Goal: Task Accomplishment & Management: Complete application form

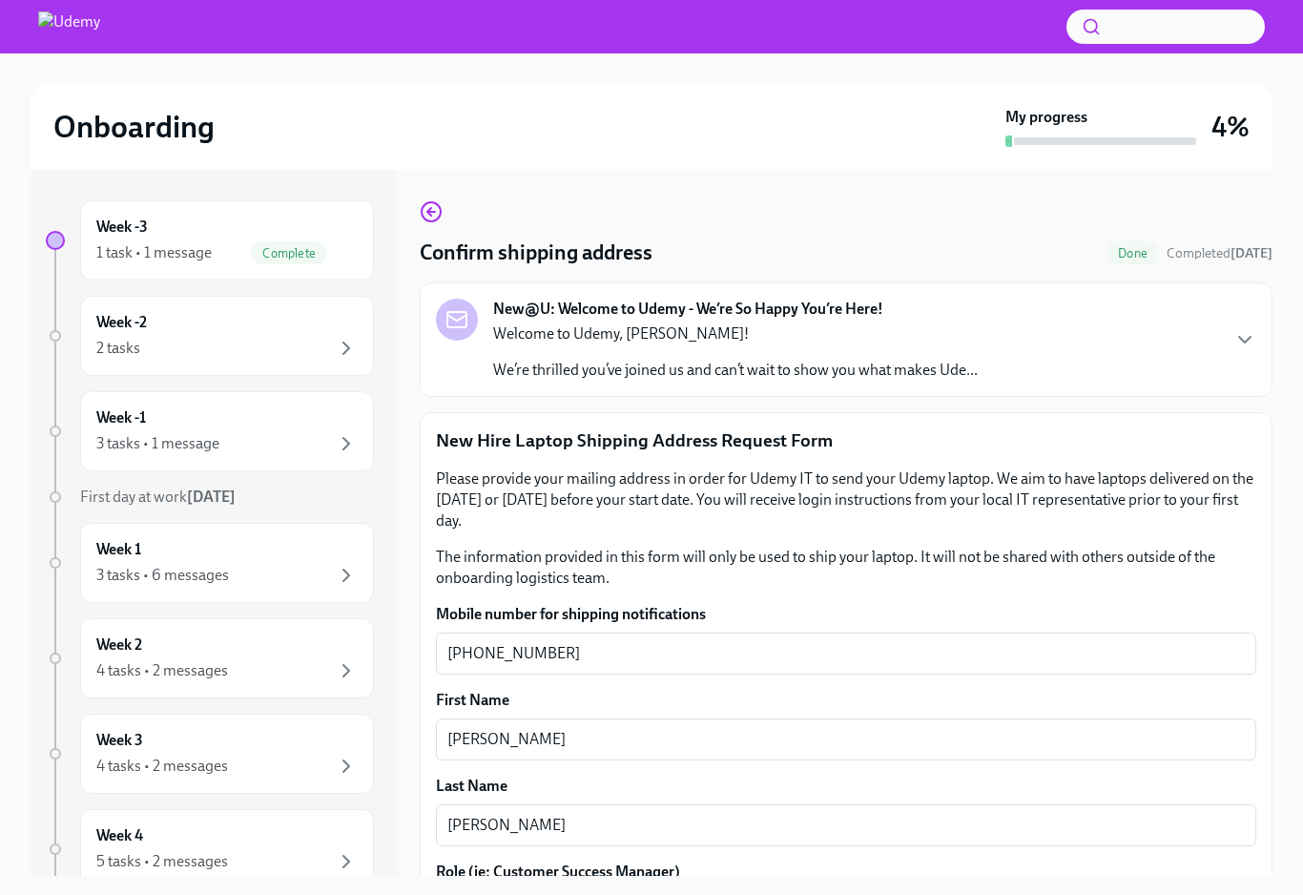
click at [52, 433] on div at bounding box center [55, 431] width 11 height 11
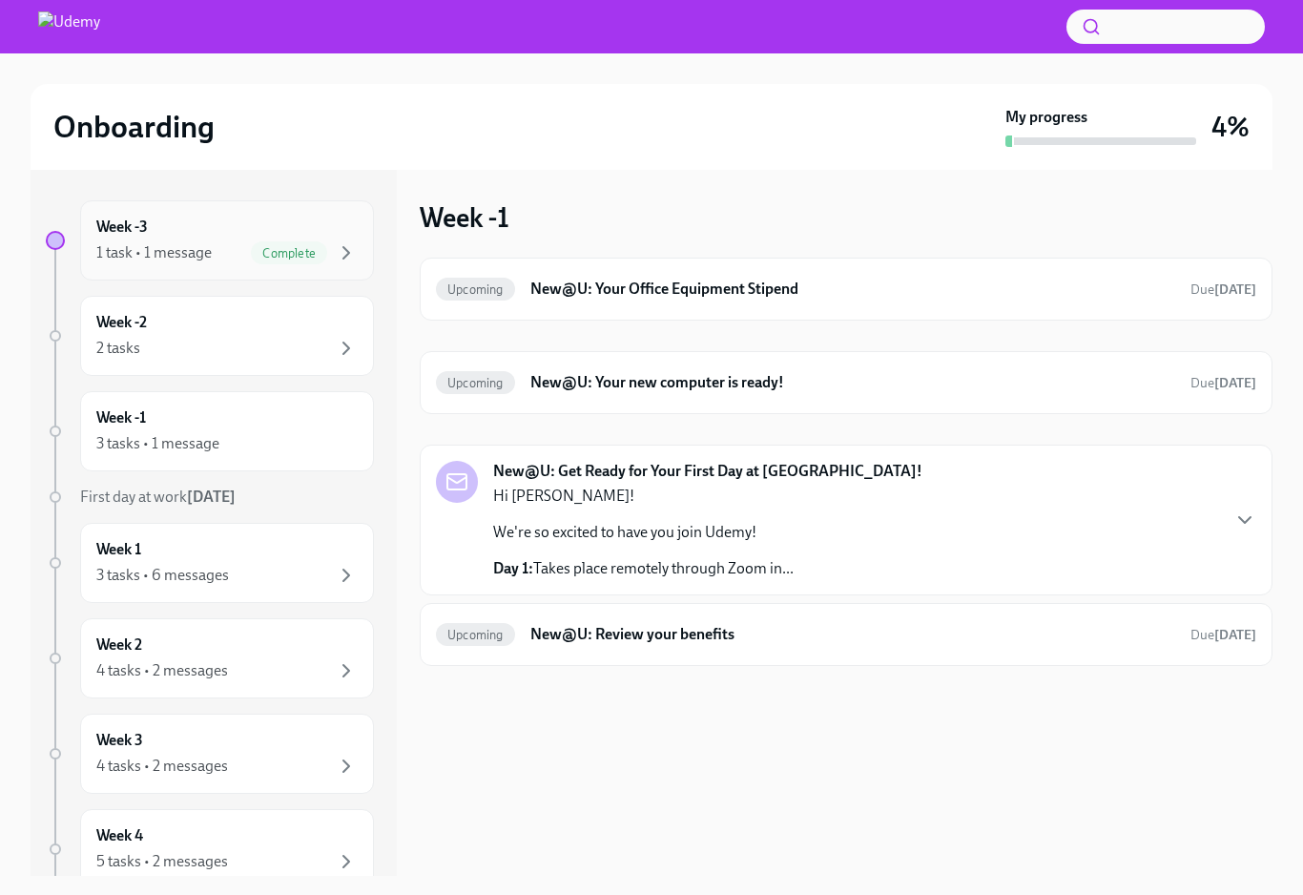
click at [246, 258] on div "1 task • 1 message Complete" at bounding box center [226, 252] width 261 height 23
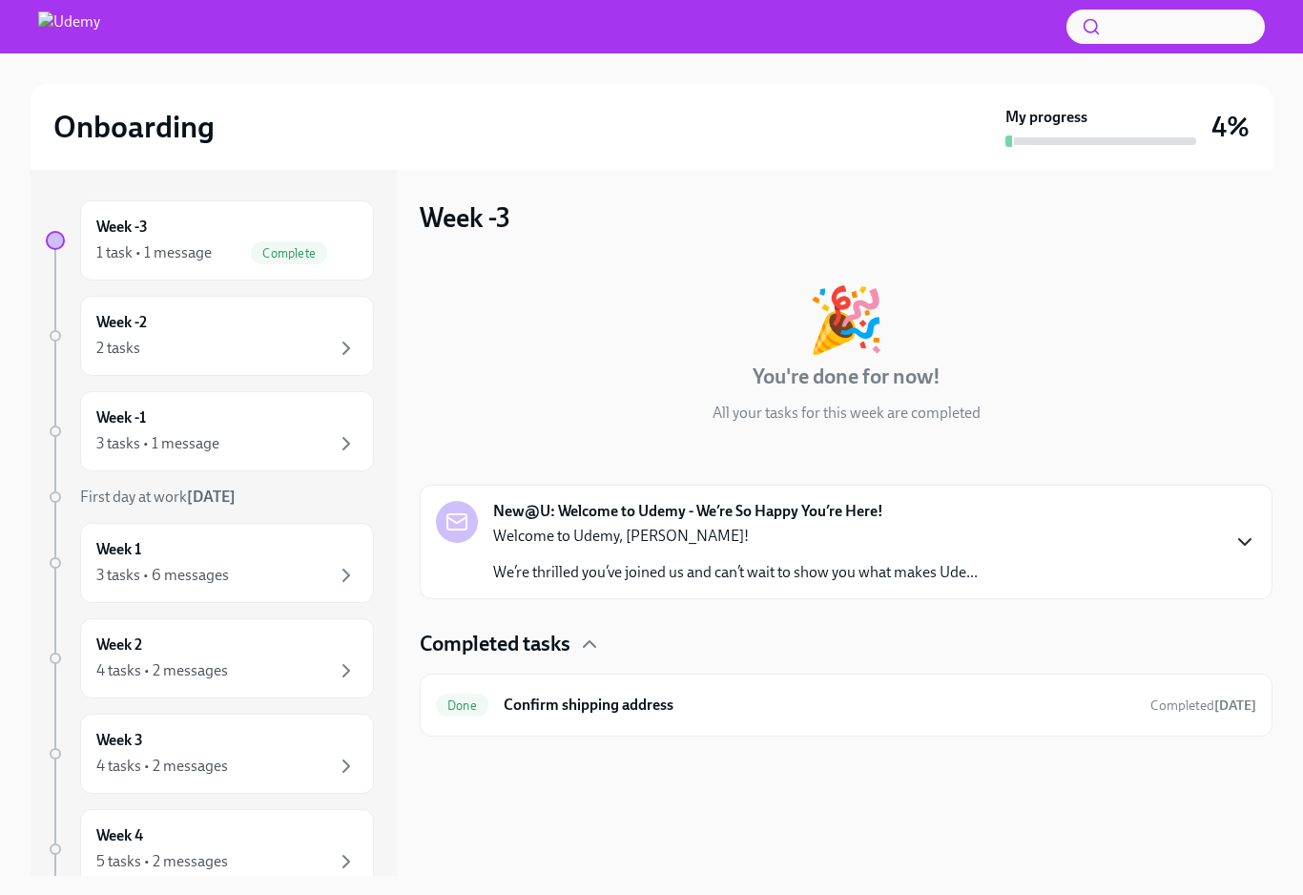
click at [1254, 548] on icon "button" at bounding box center [1245, 542] width 23 height 23
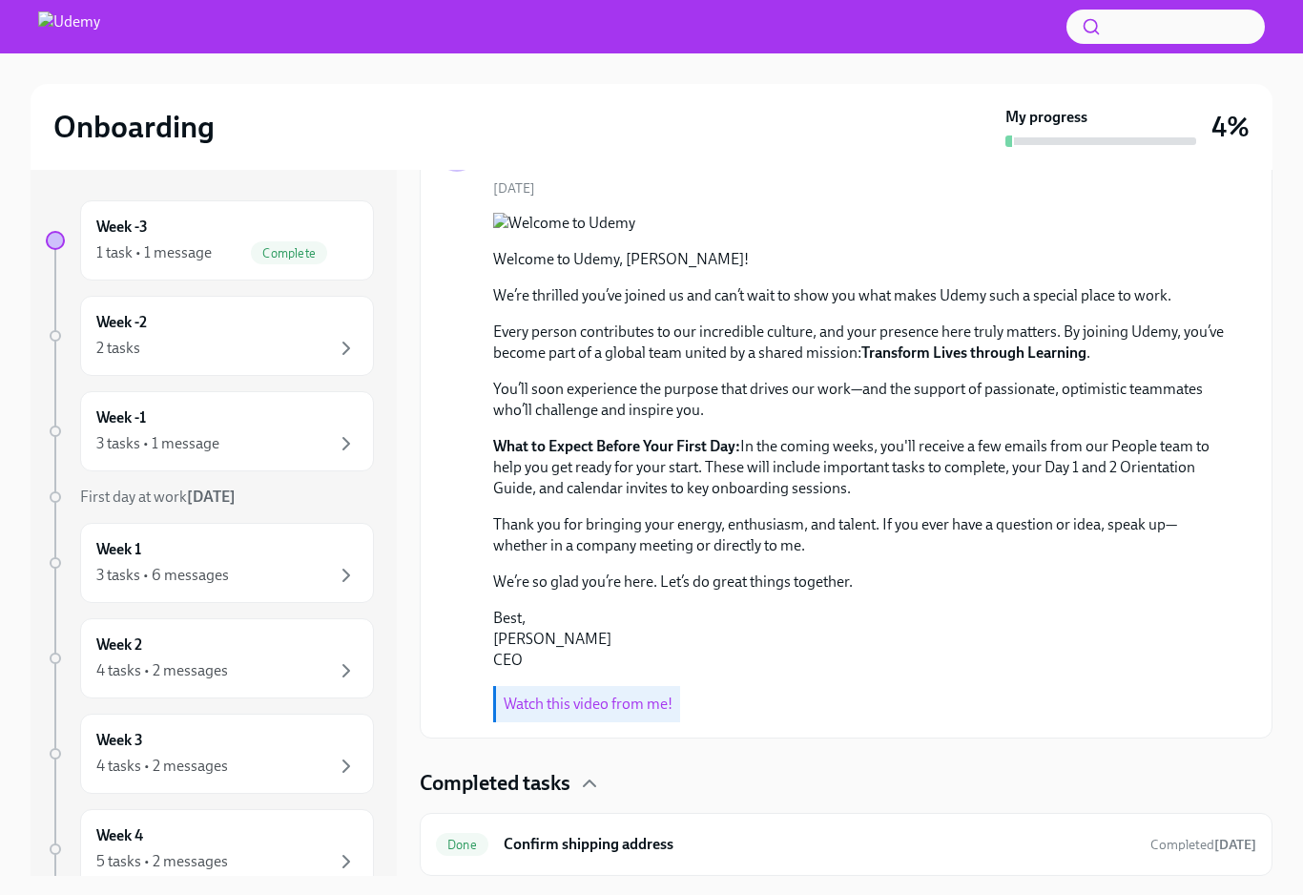
scroll to position [506, 0]
click at [1149, 857] on div "Done Confirm shipping address Completed [DATE]" at bounding box center [846, 844] width 821 height 31
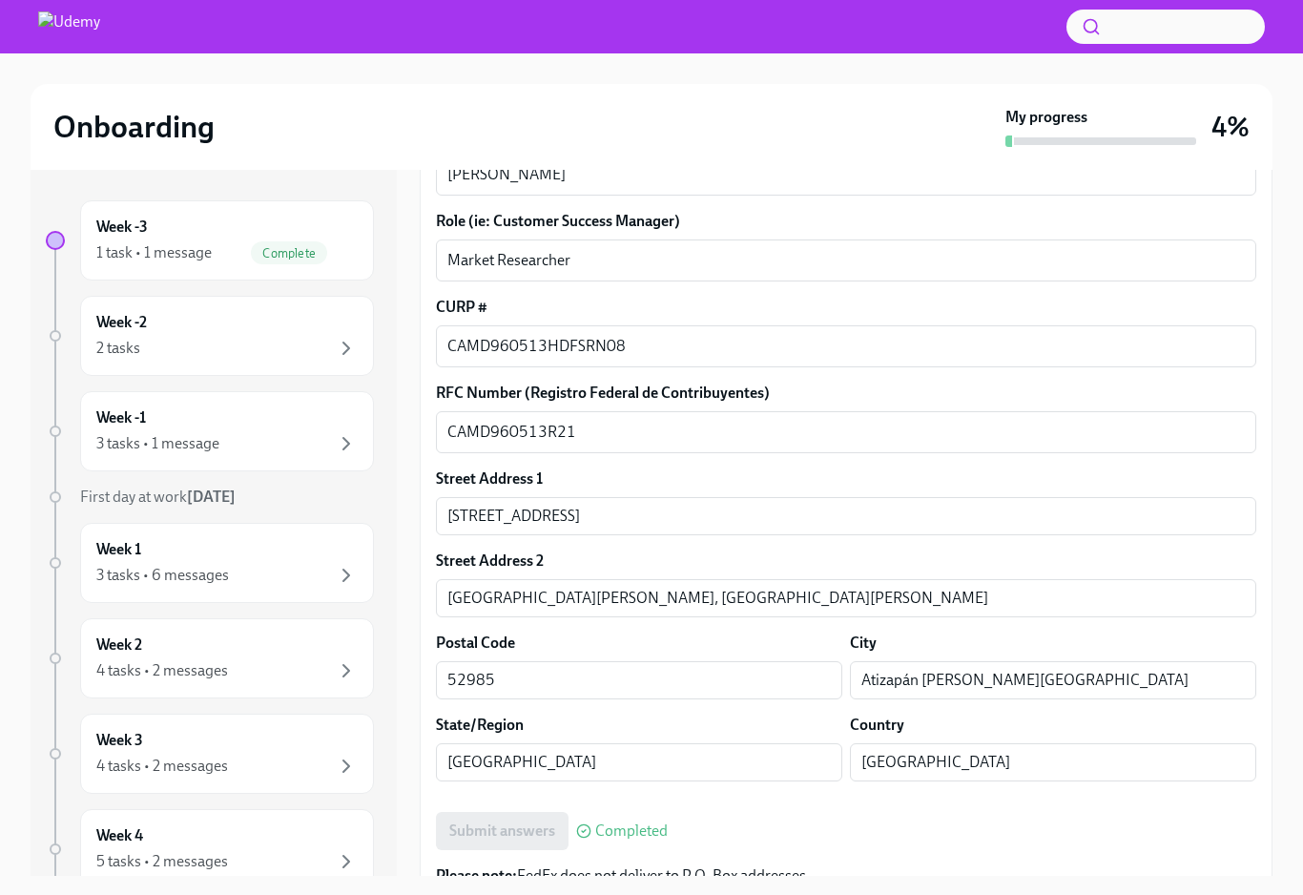
scroll to position [650, 0]
click at [153, 337] on div "2 tasks" at bounding box center [226, 348] width 261 height 23
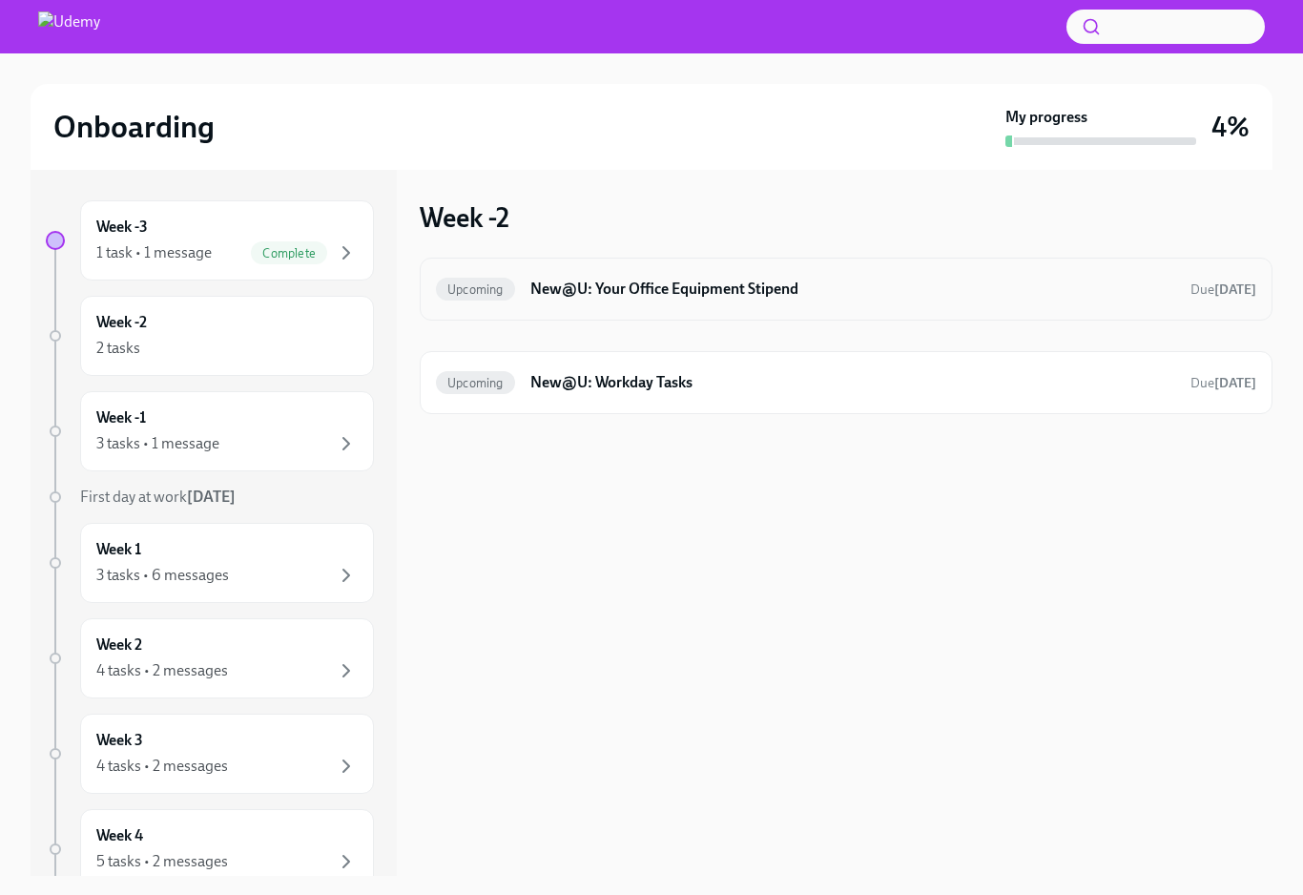
click at [936, 302] on div "Upcoming New@U: Your Office Equipment Stipend Due [DATE]" at bounding box center [846, 289] width 821 height 31
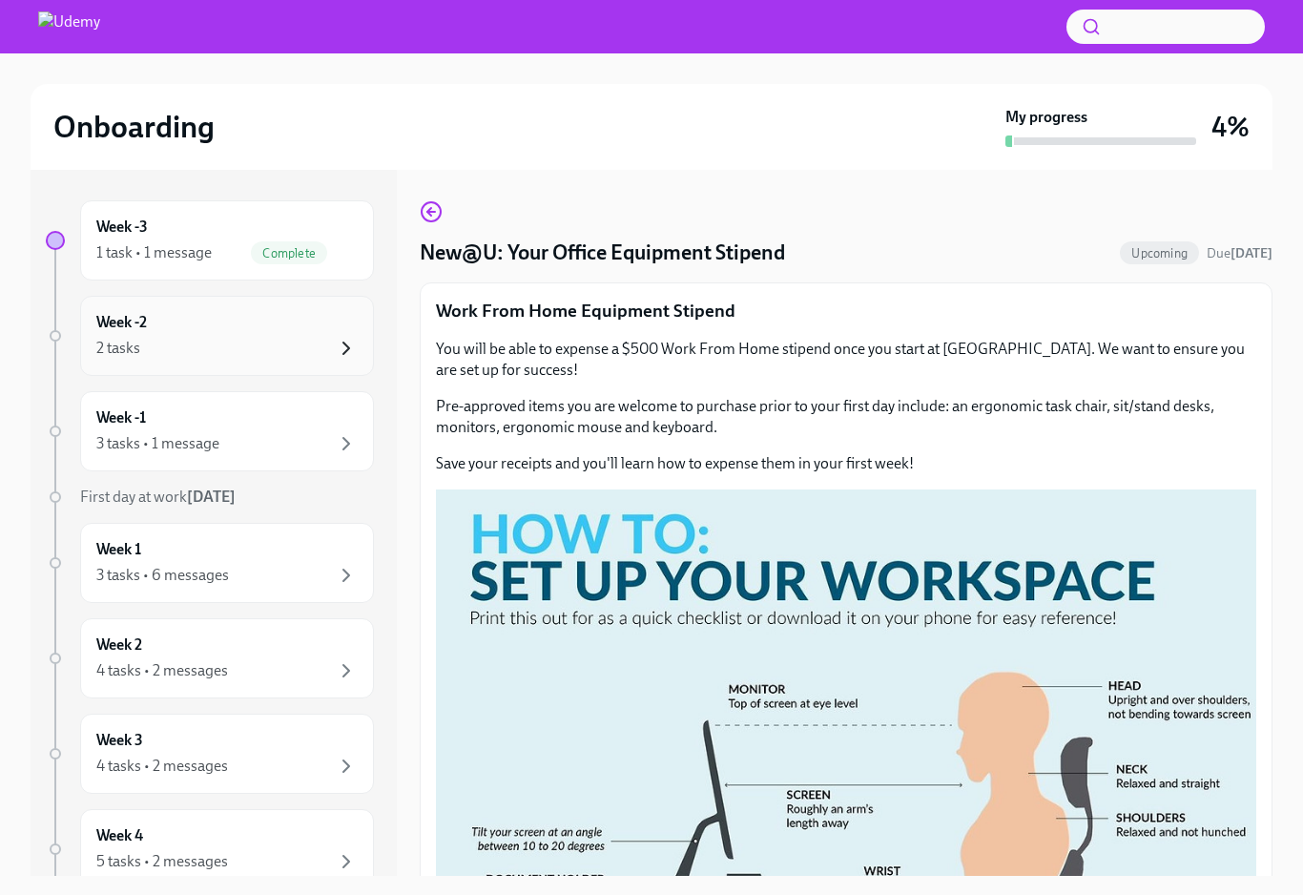
click at [336, 341] on icon "button" at bounding box center [346, 348] width 23 height 23
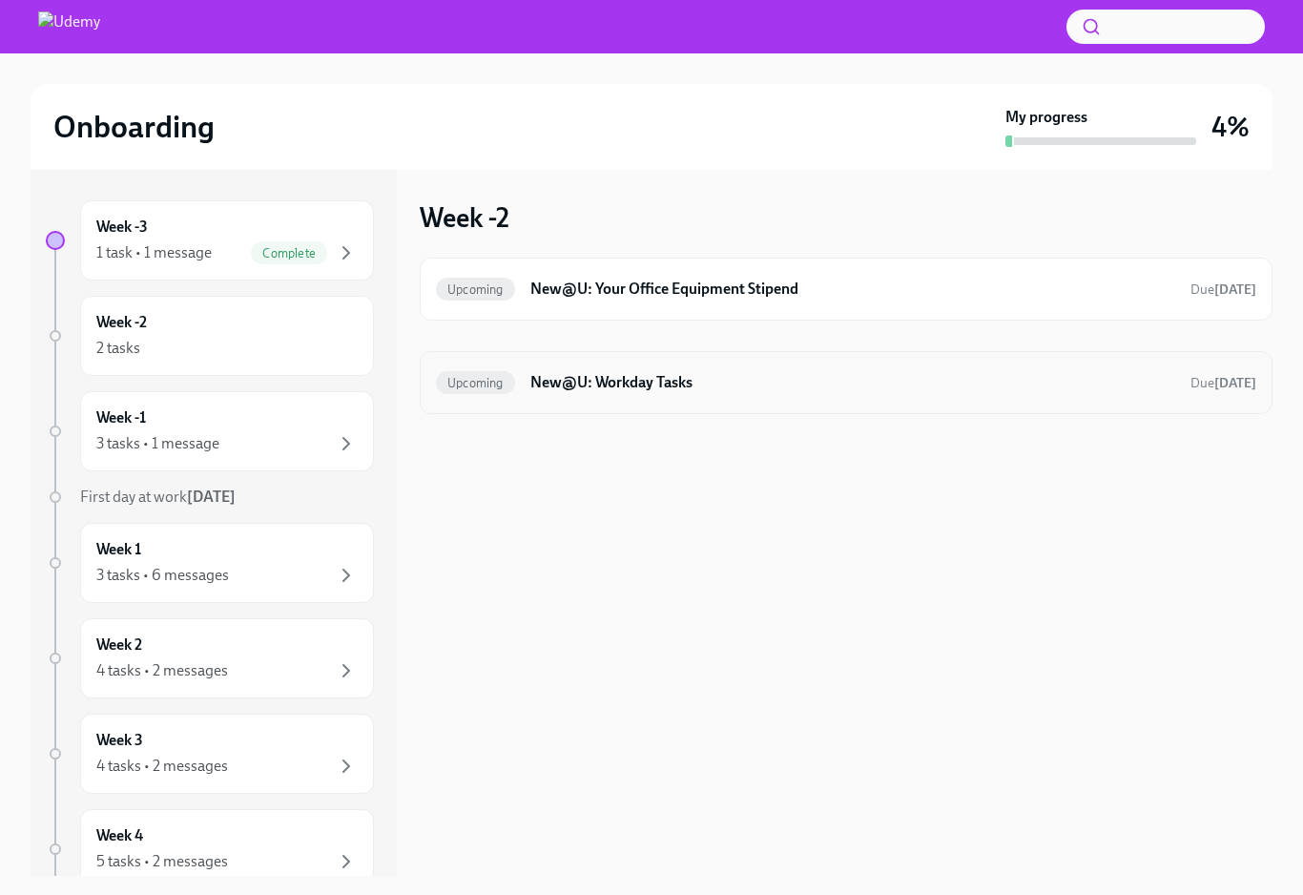
click at [824, 387] on h6 "New@U: Workday Tasks" at bounding box center [853, 382] width 645 height 21
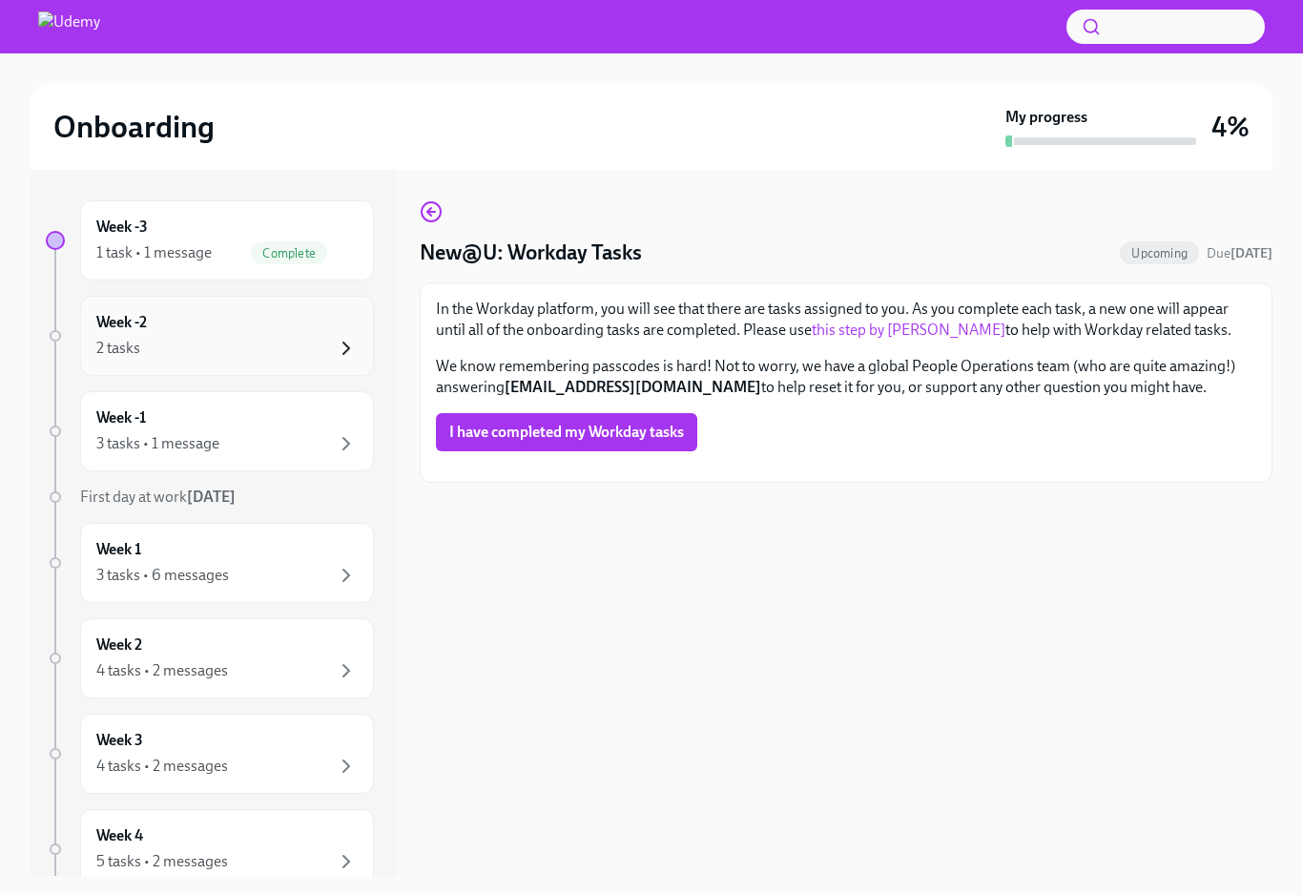
click at [352, 352] on icon "button" at bounding box center [346, 348] width 23 height 23
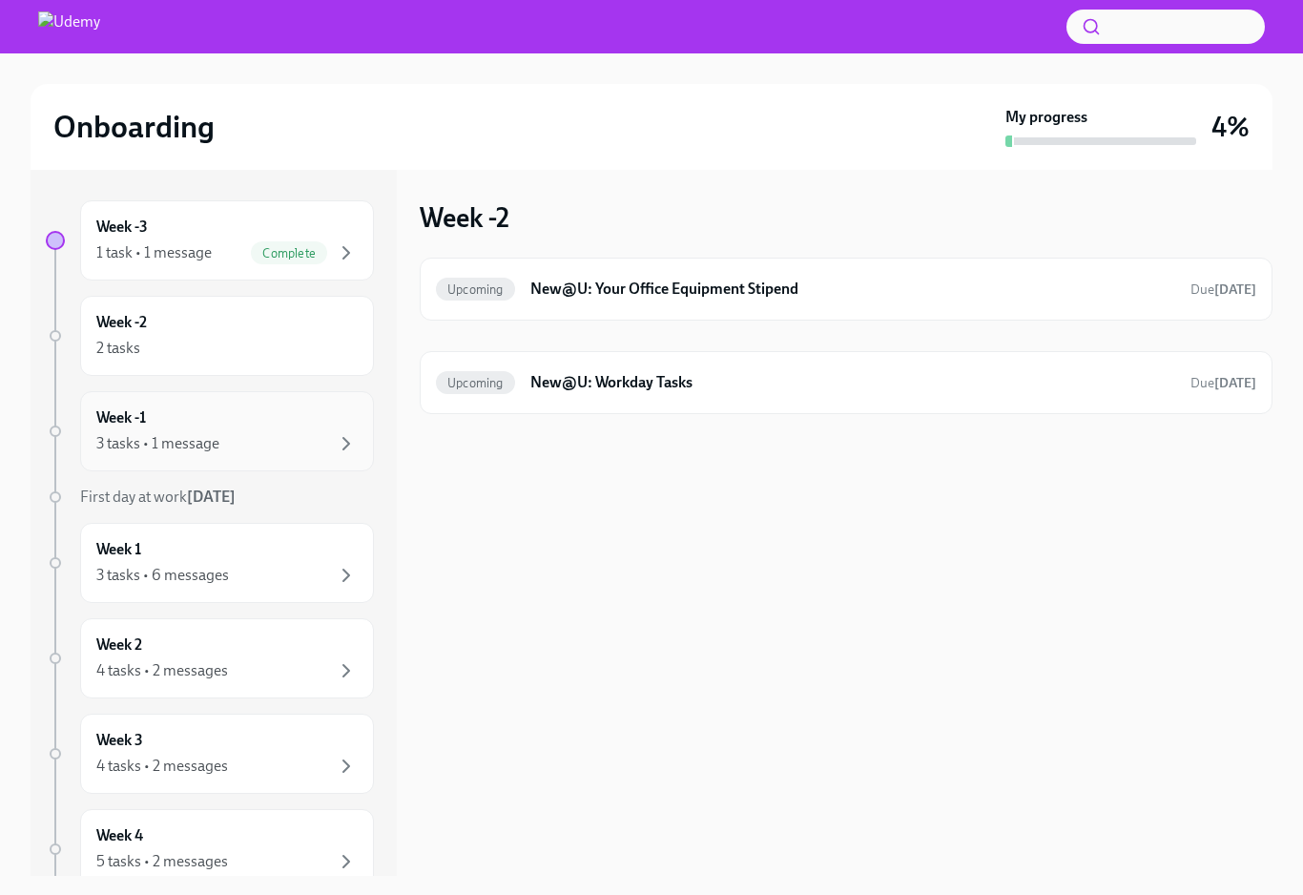
click at [310, 428] on div "Week -1 3 tasks • 1 message" at bounding box center [226, 431] width 261 height 48
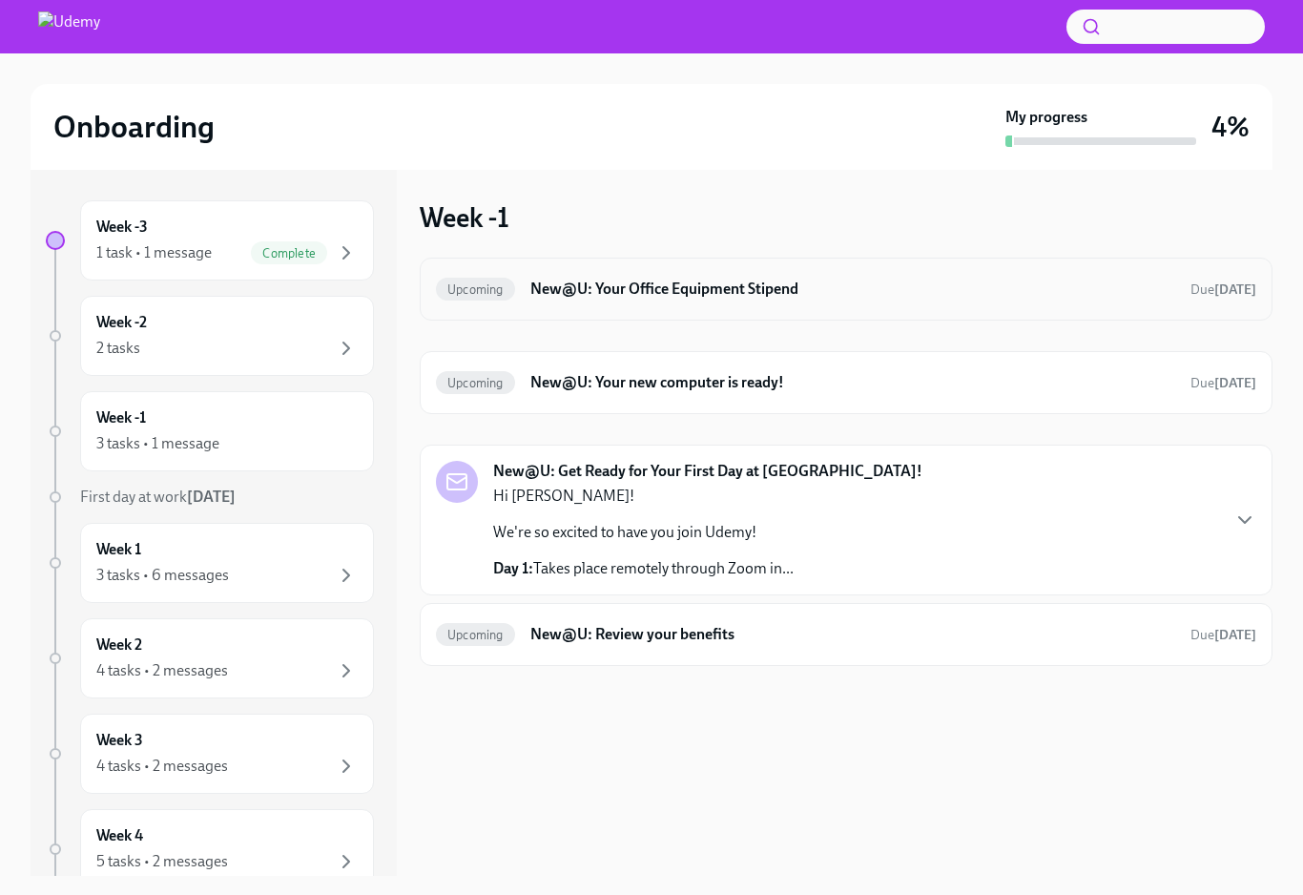
click at [1119, 303] on div "Upcoming New@U: Your Office Equipment Stipend Due [DATE]" at bounding box center [846, 289] width 821 height 31
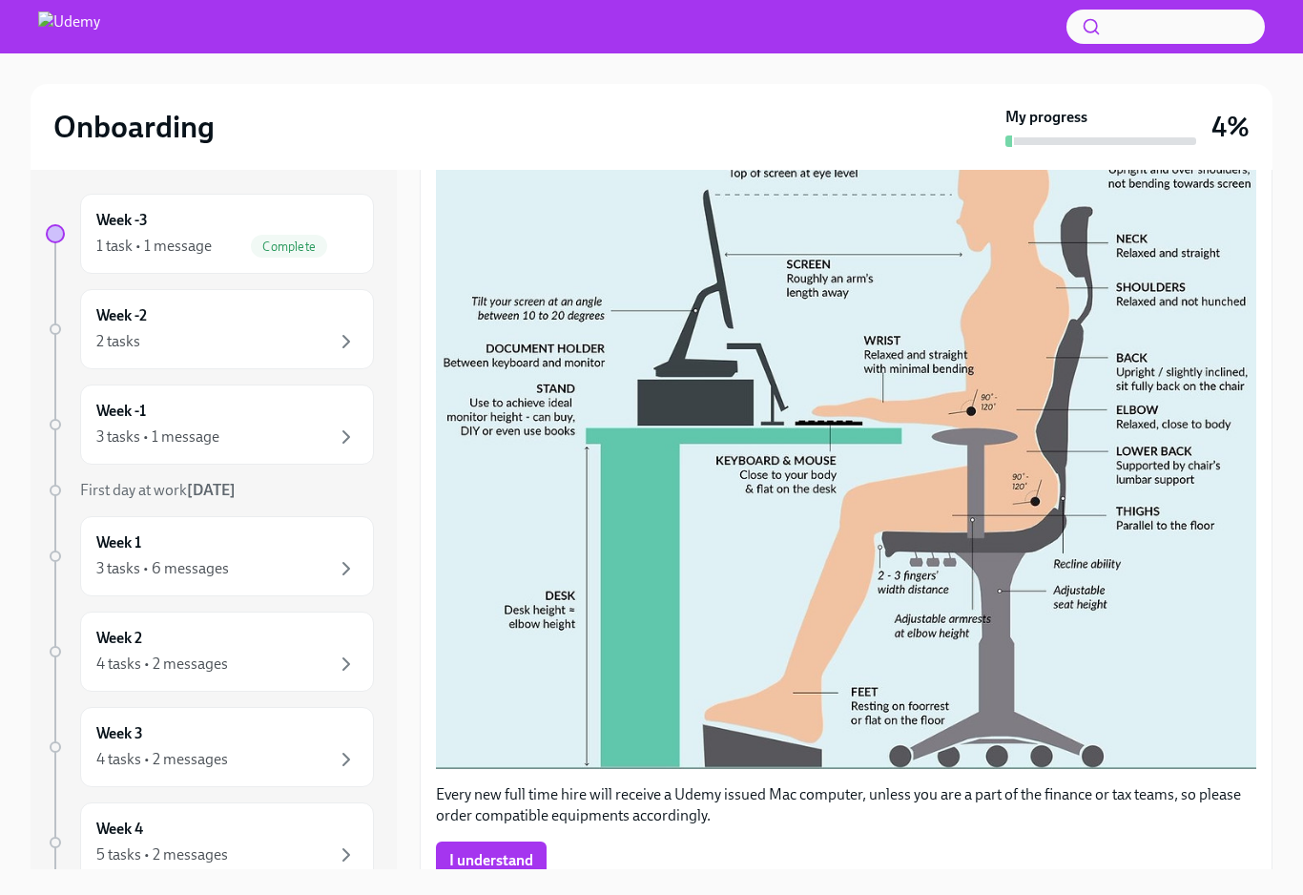
scroll to position [10, 0]
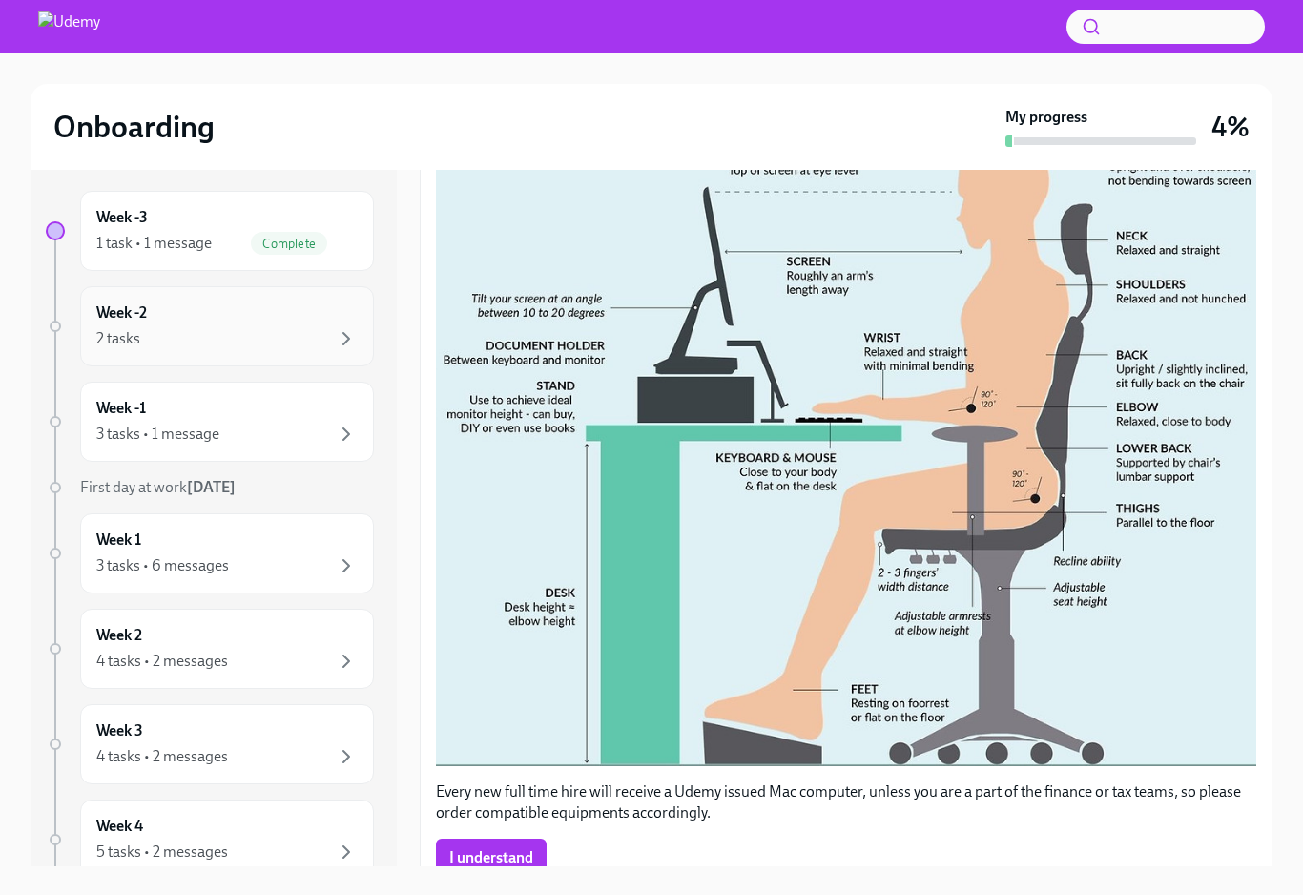
click at [311, 348] on div "2 tasks" at bounding box center [226, 338] width 261 height 23
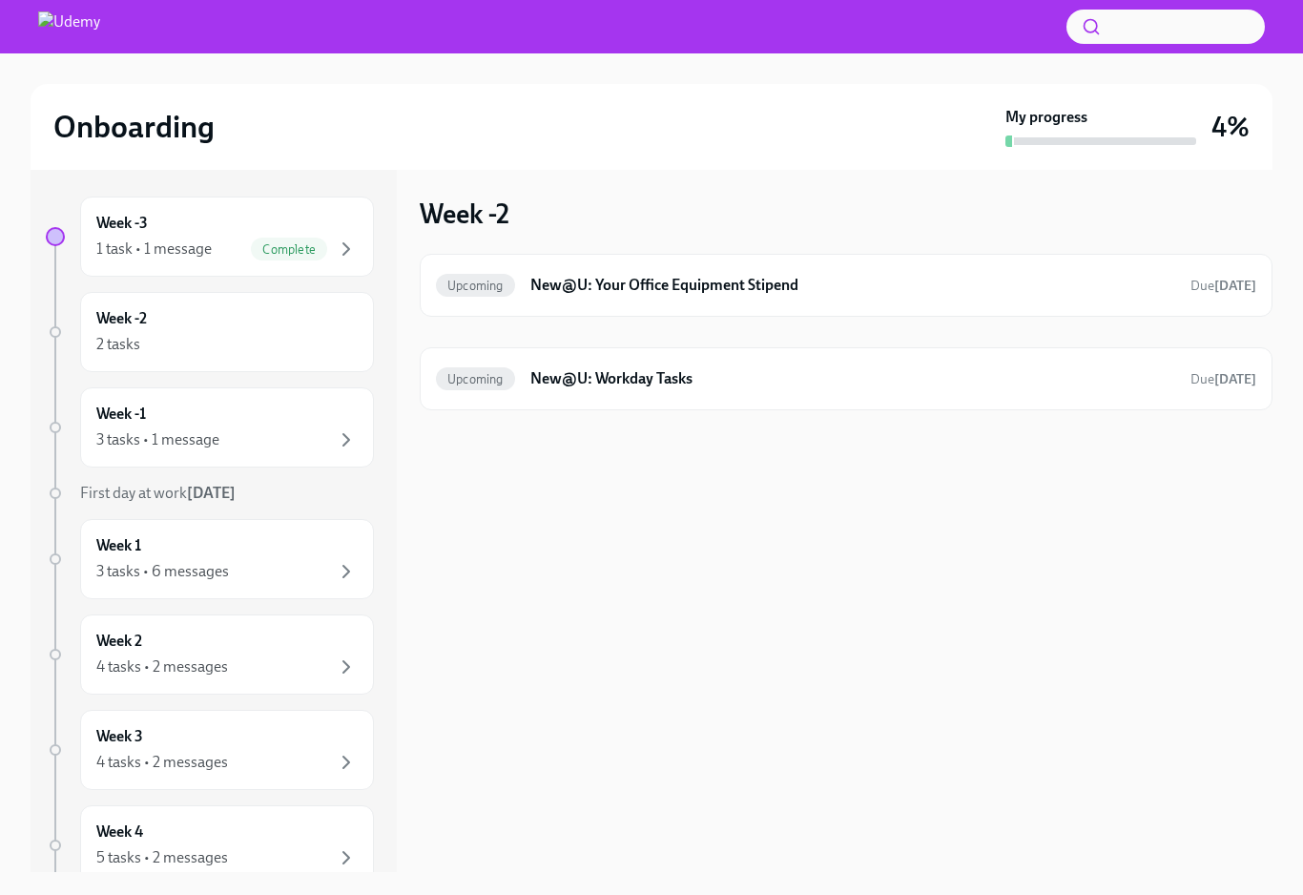
scroll to position [31, 0]
click at [316, 428] on div "3 tasks • 1 message" at bounding box center [226, 439] width 261 height 23
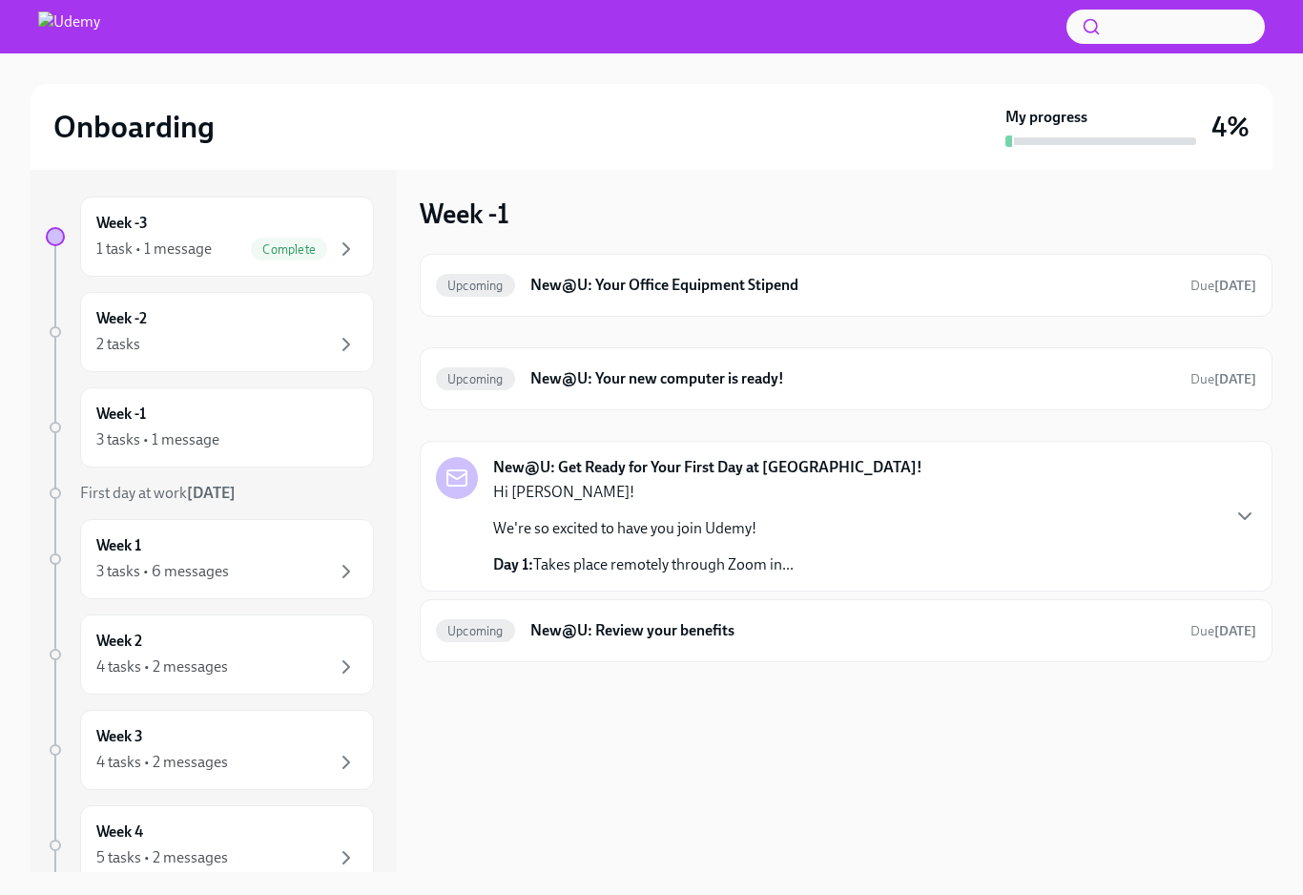
click at [857, 497] on div "New@U: Get Ready for Your First Day at [GEOGRAPHIC_DATA]! Hi [PERSON_NAME]! We'…" at bounding box center [846, 516] width 821 height 118
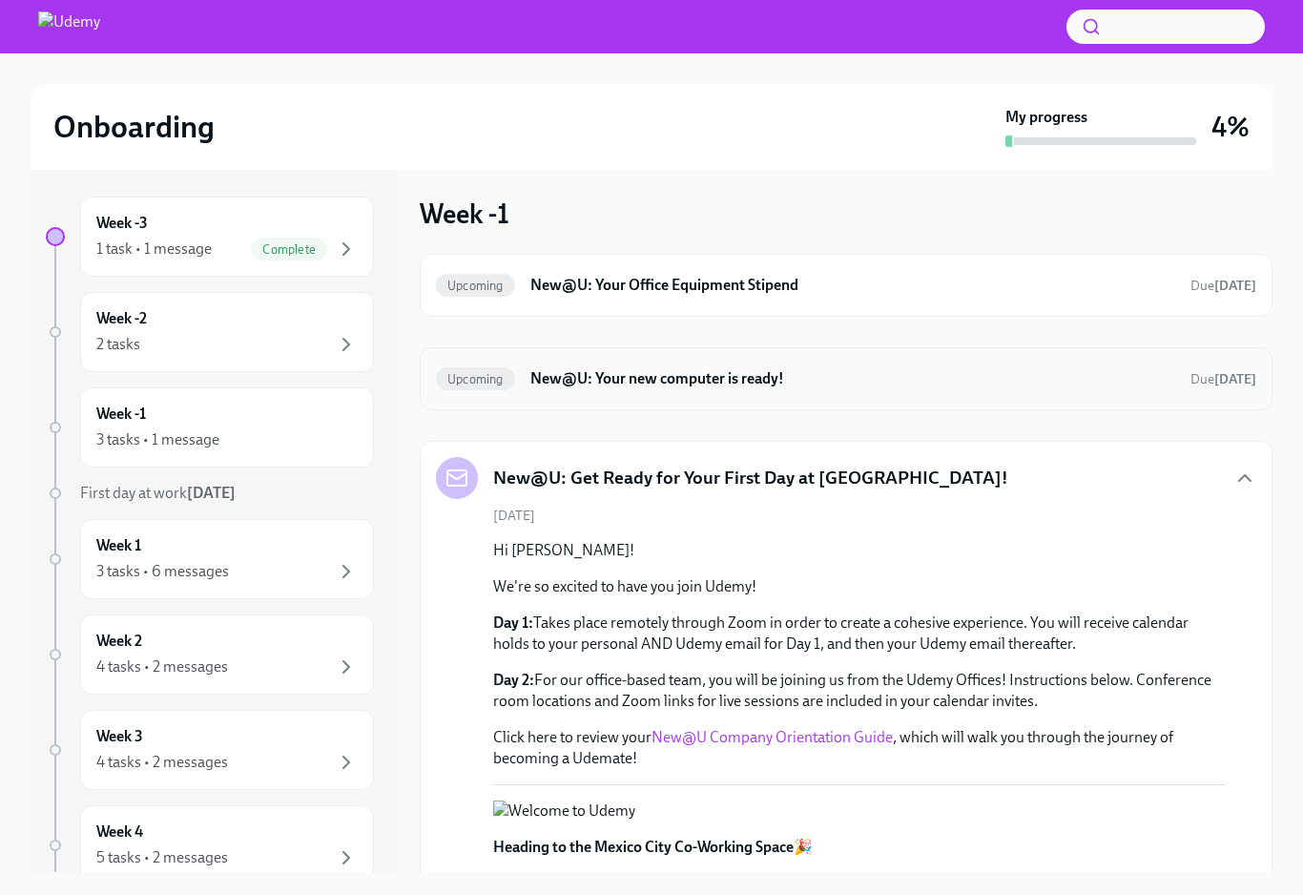
click at [1208, 371] on span "Due [DATE]" at bounding box center [1224, 379] width 66 height 16
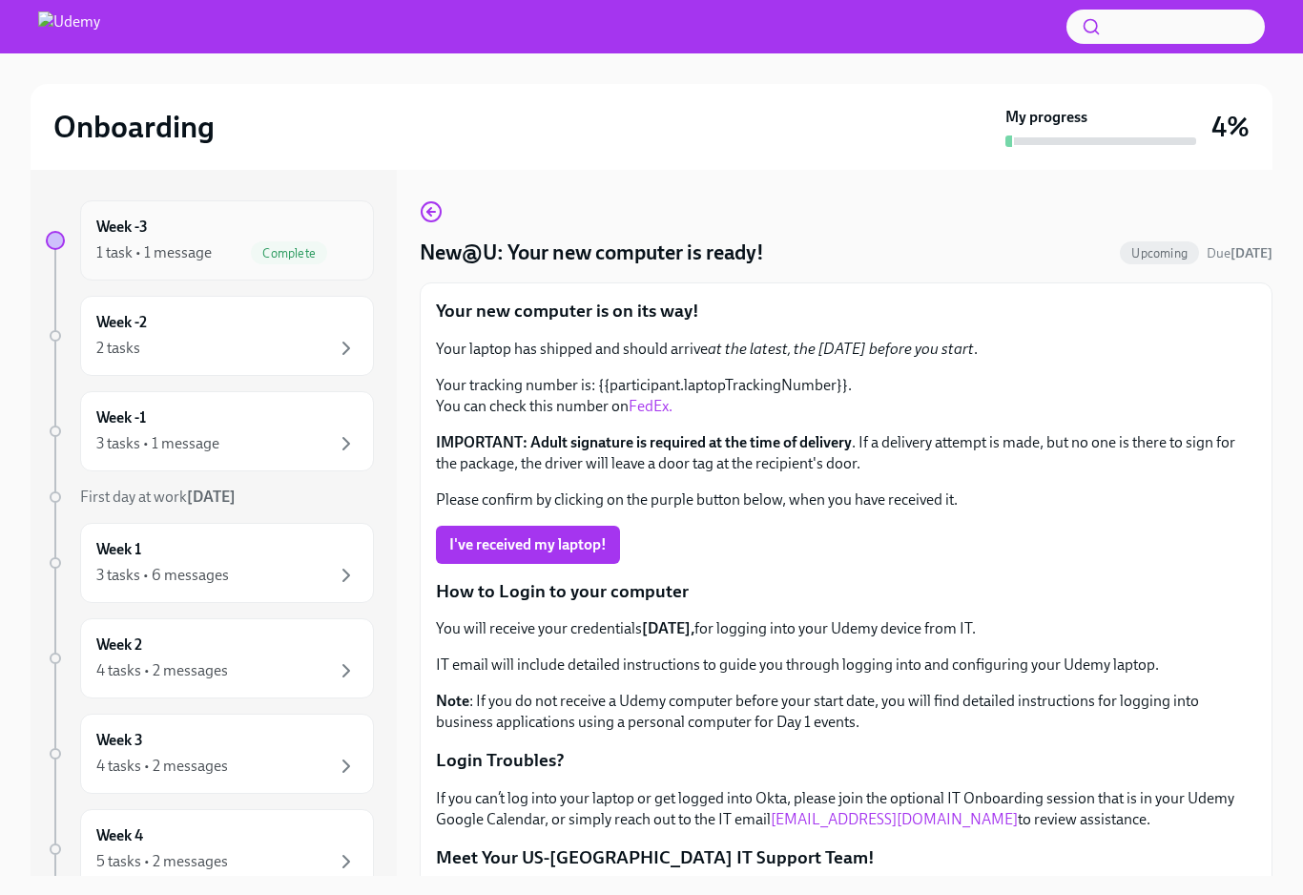
click at [206, 266] on div "Week -3 1 task • 1 message Complete" at bounding box center [227, 240] width 294 height 80
